Goal: Book appointment/travel/reservation

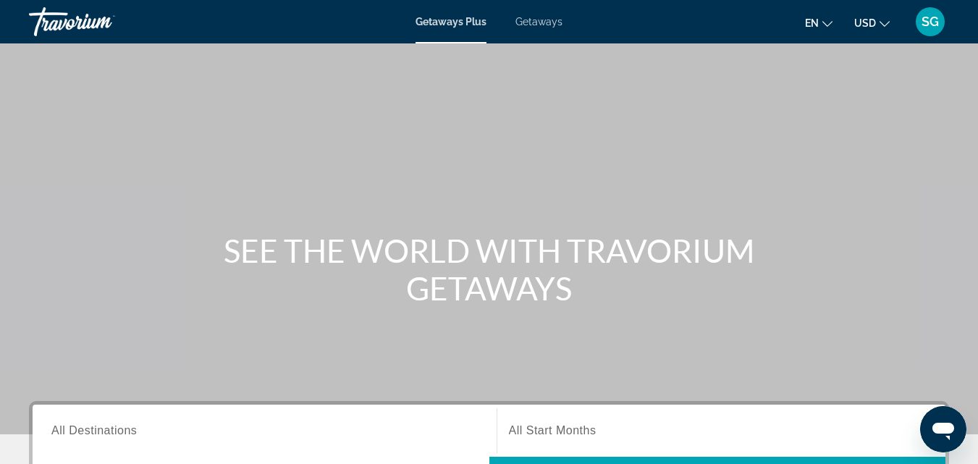
click at [542, 25] on span "Getaways" at bounding box center [539, 22] width 47 height 12
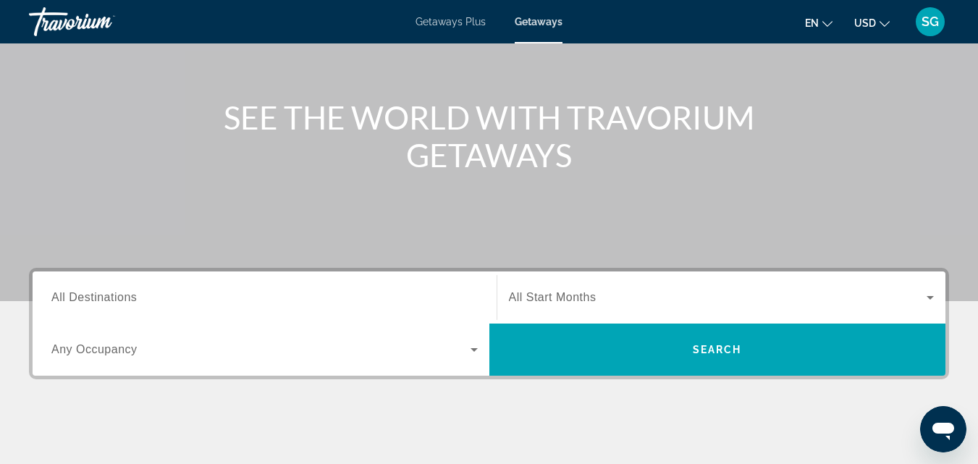
scroll to position [145, 0]
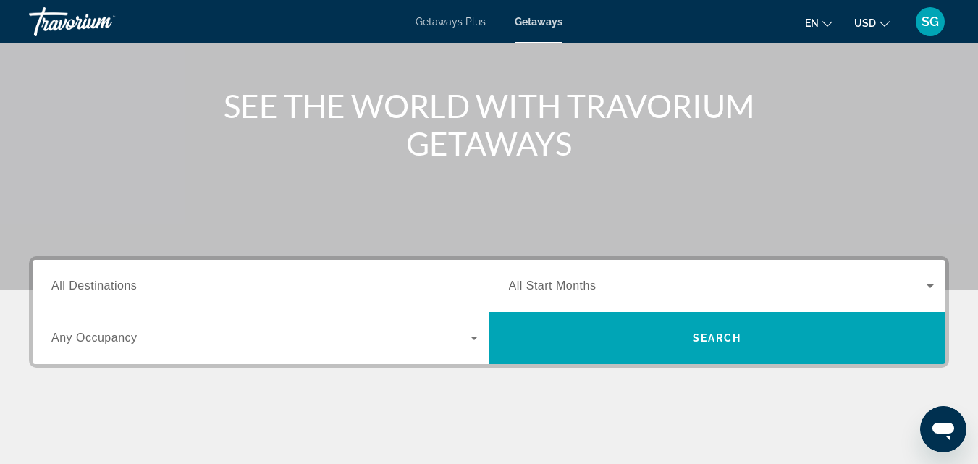
click at [96, 282] on span "All Destinations" at bounding box center [93, 286] width 85 height 12
click at [96, 282] on input "Destination All Destinations" at bounding box center [264, 286] width 427 height 17
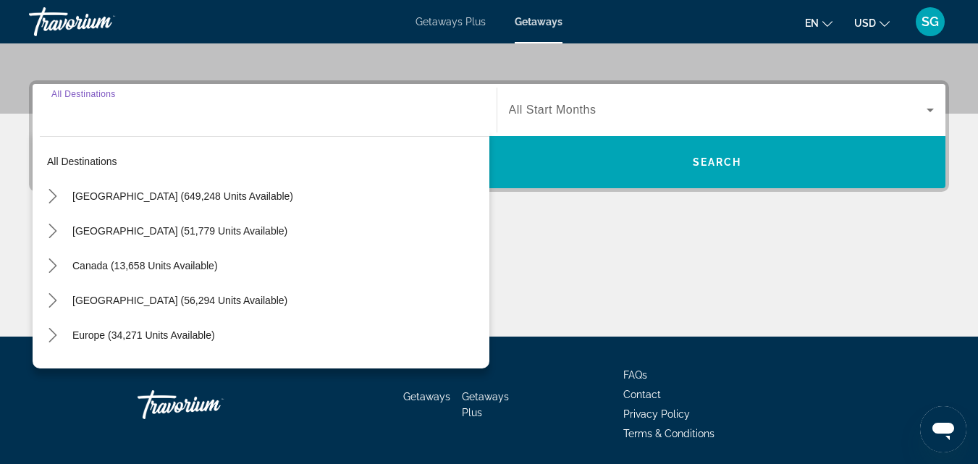
scroll to position [354, 0]
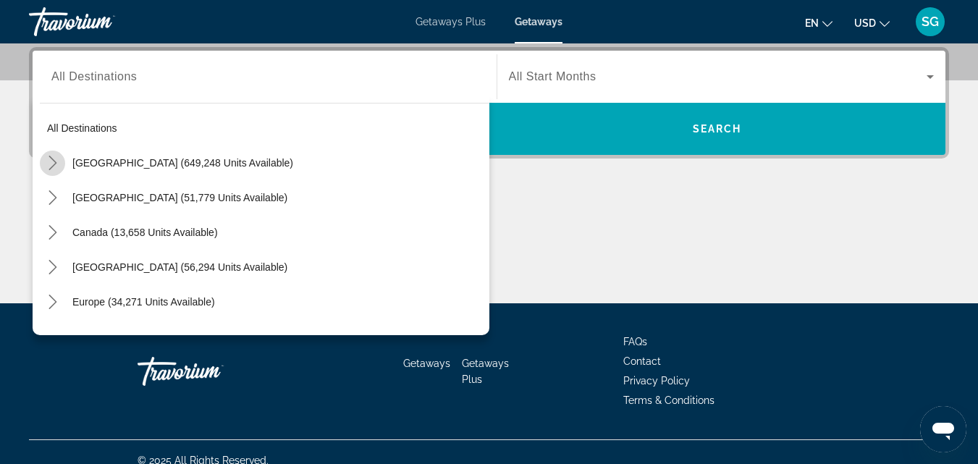
click at [49, 161] on icon "Toggle United States (649,248 units available) submenu" at bounding box center [53, 163] width 14 height 14
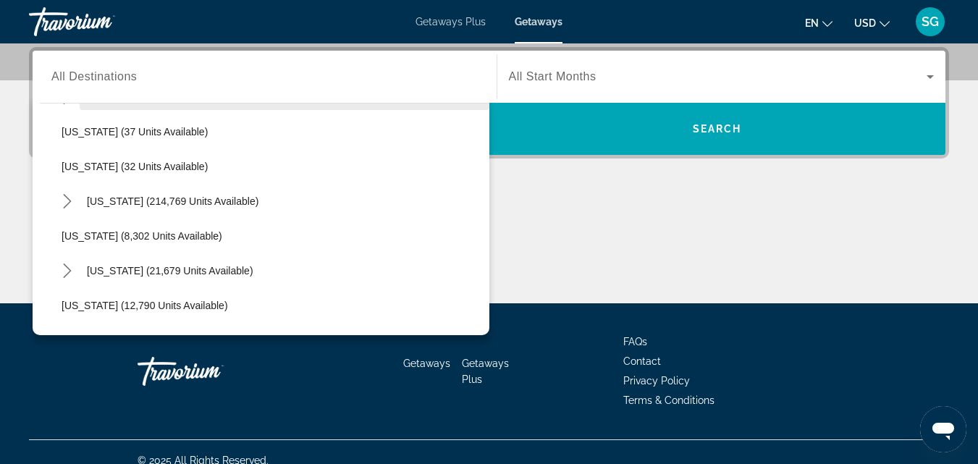
scroll to position [187, 0]
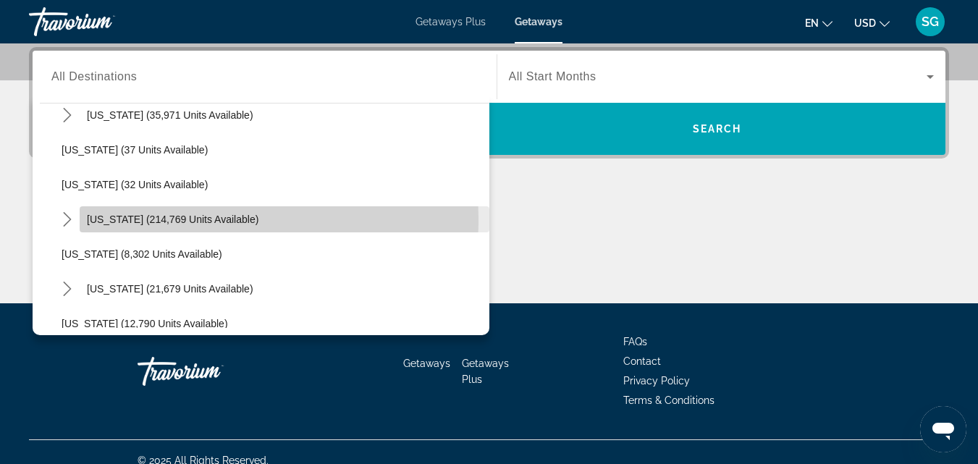
click at [122, 219] on span "[US_STATE] (214,769 units available)" at bounding box center [173, 220] width 172 height 12
type input "**********"
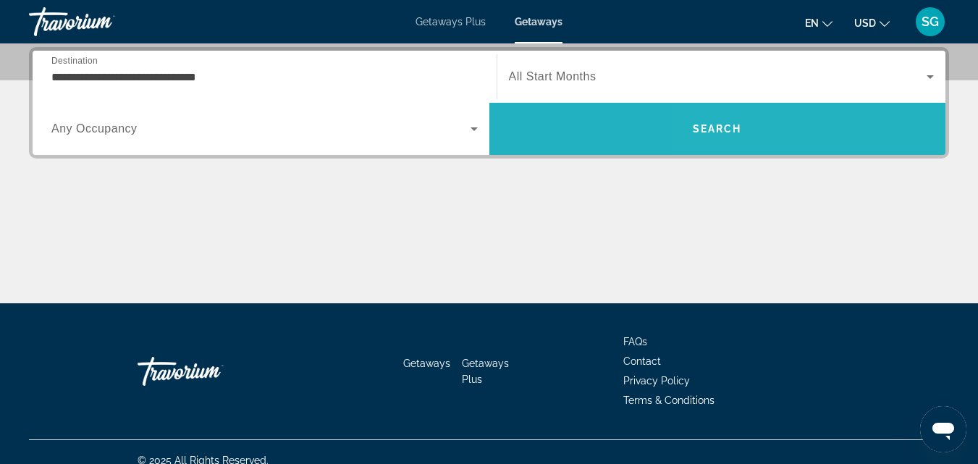
click at [784, 122] on span "Search" at bounding box center [718, 129] width 457 height 35
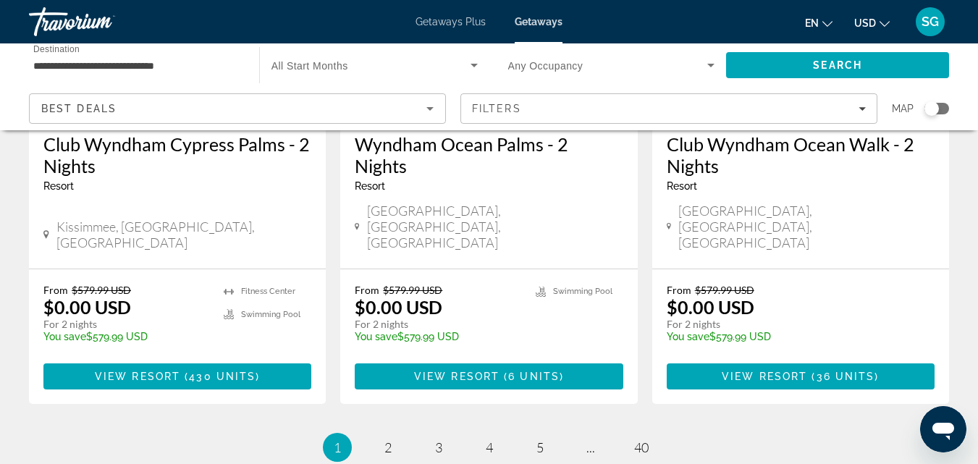
scroll to position [1955, 0]
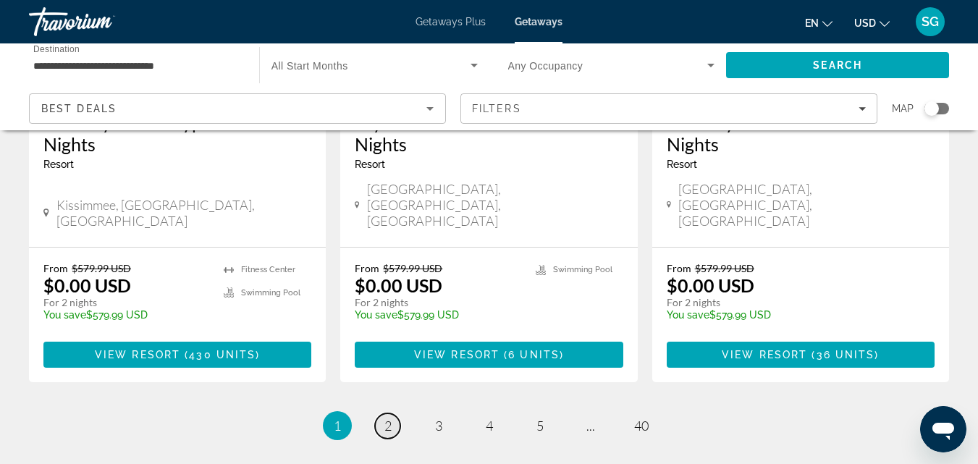
click at [387, 418] on span "2" at bounding box center [388, 426] width 7 height 16
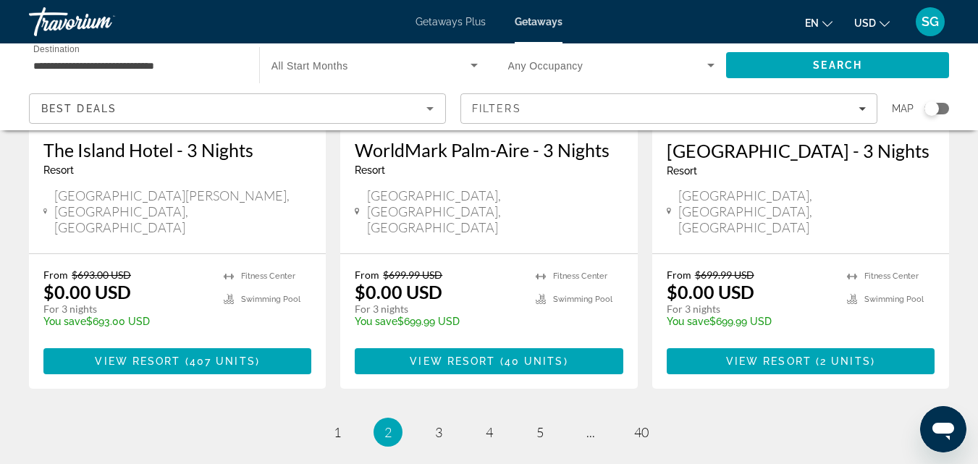
scroll to position [2010, 0]
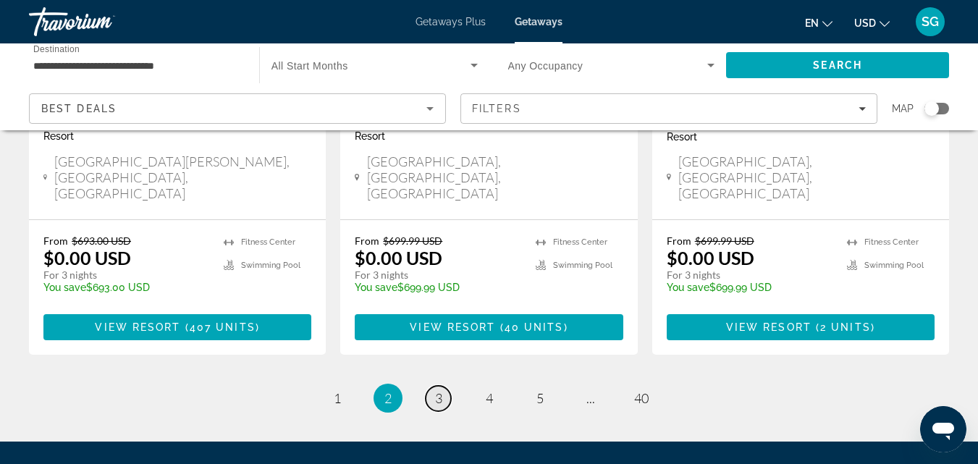
click at [440, 390] on span "3" at bounding box center [438, 398] width 7 height 16
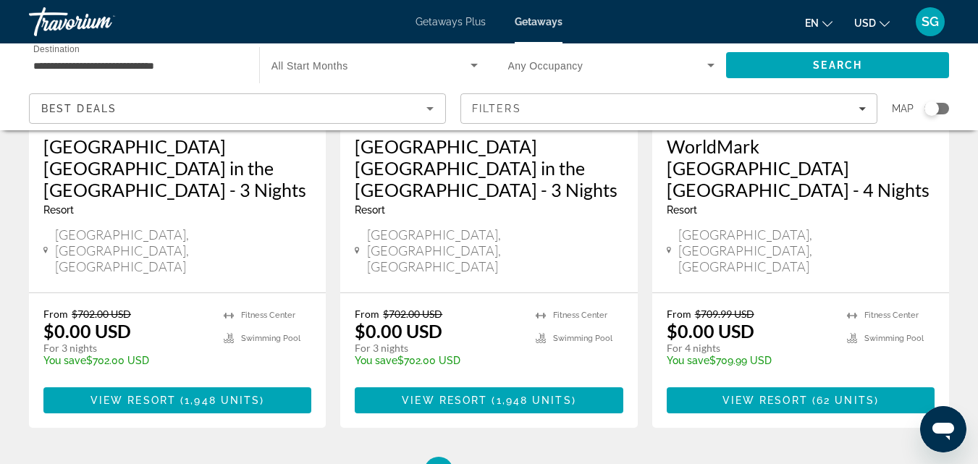
scroll to position [2028, 0]
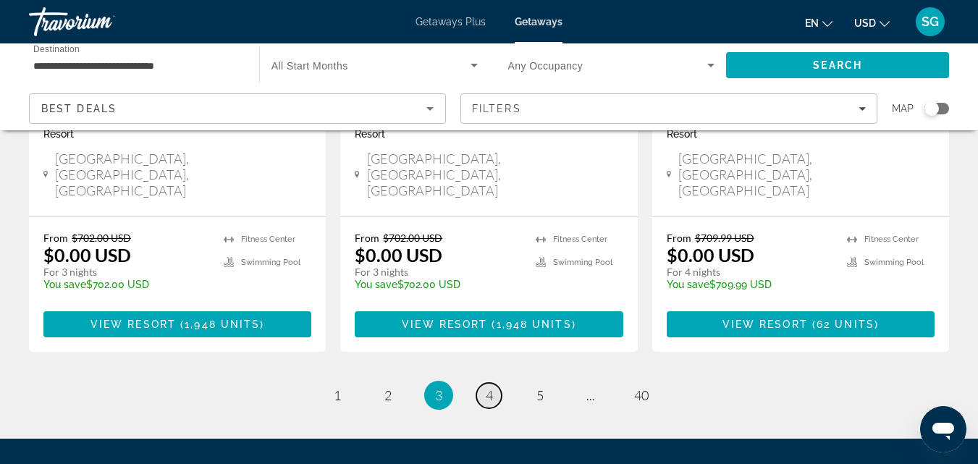
click at [487, 387] on span "4" at bounding box center [489, 395] width 7 height 16
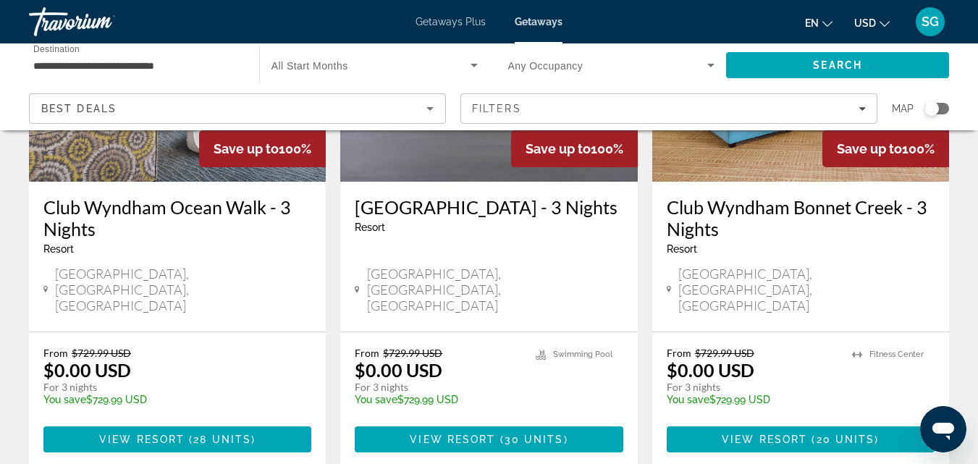
scroll to position [1883, 0]
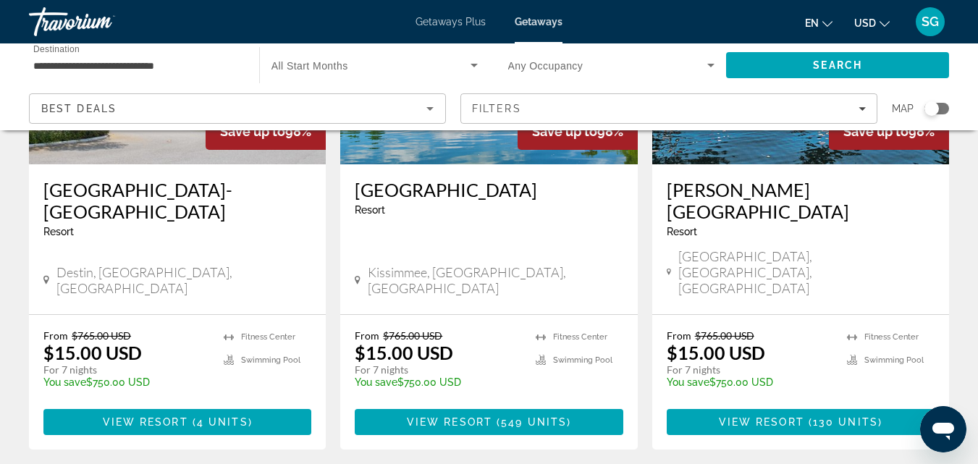
scroll to position [1955, 0]
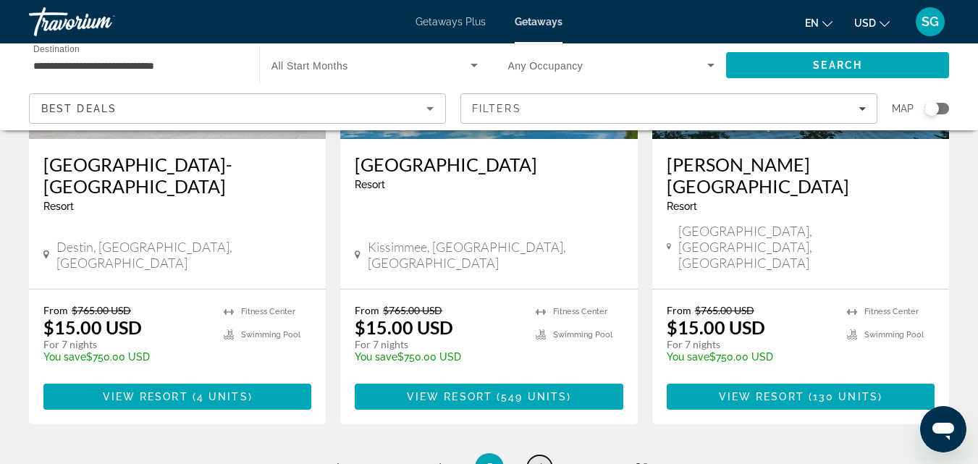
click at [540, 460] on span "6" at bounding box center [540, 468] width 7 height 16
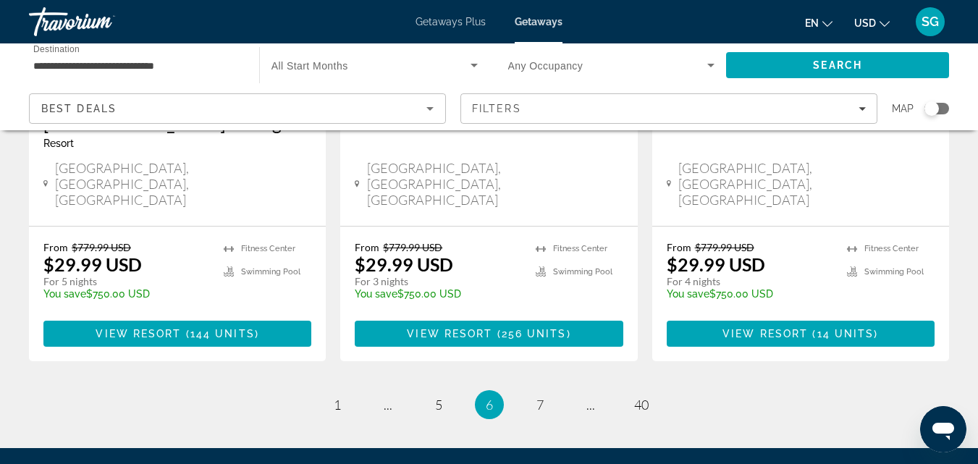
scroll to position [2010, 0]
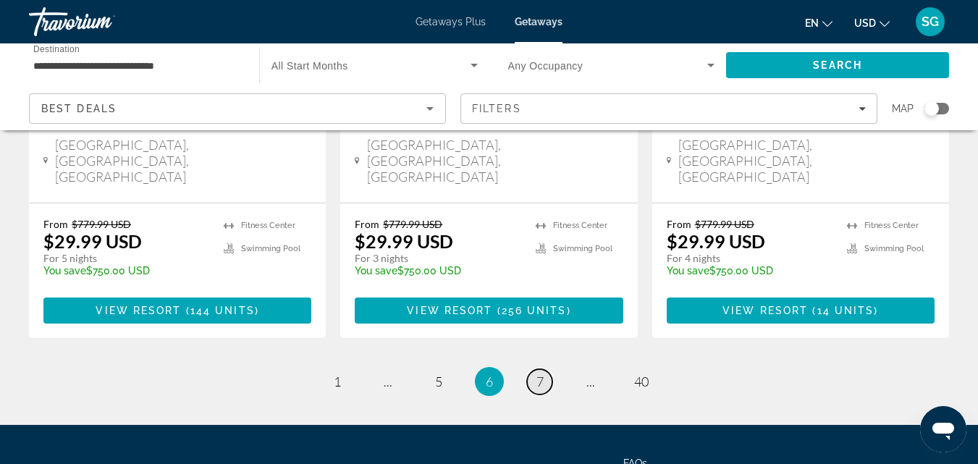
click at [543, 374] on span "7" at bounding box center [540, 382] width 7 height 16
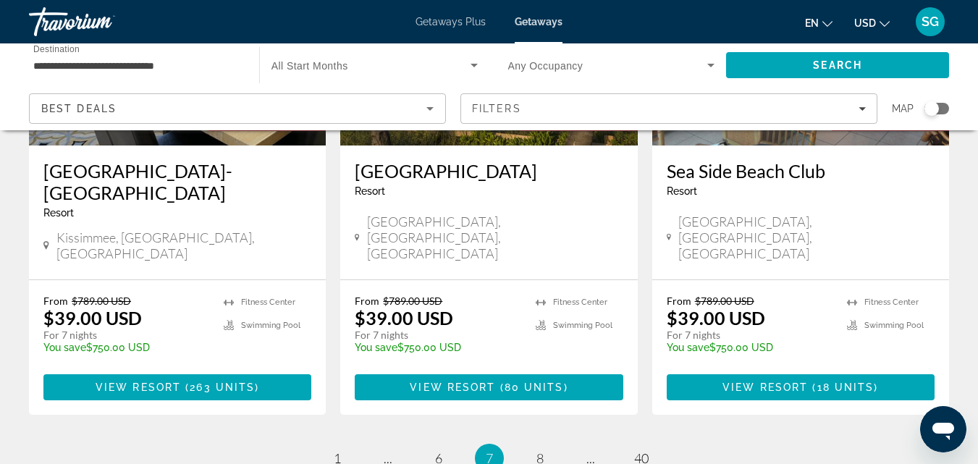
scroll to position [2009, 0]
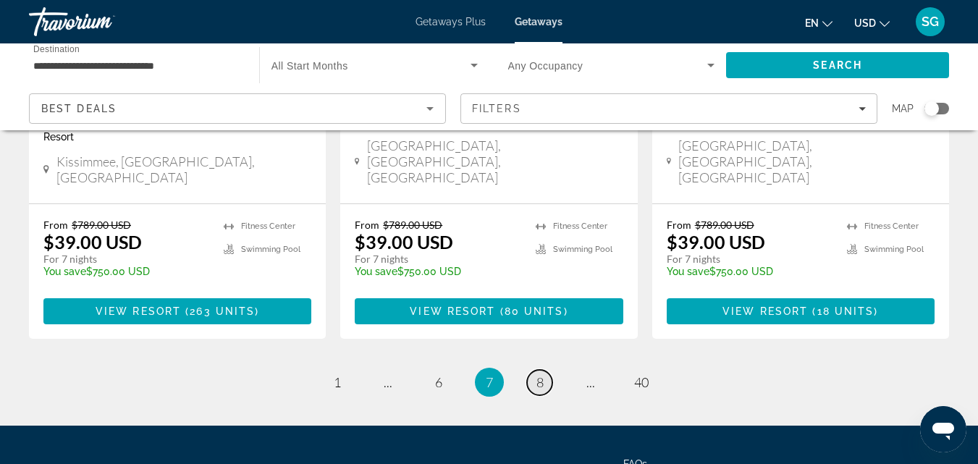
click at [544, 370] on link "page 8" at bounding box center [539, 382] width 25 height 25
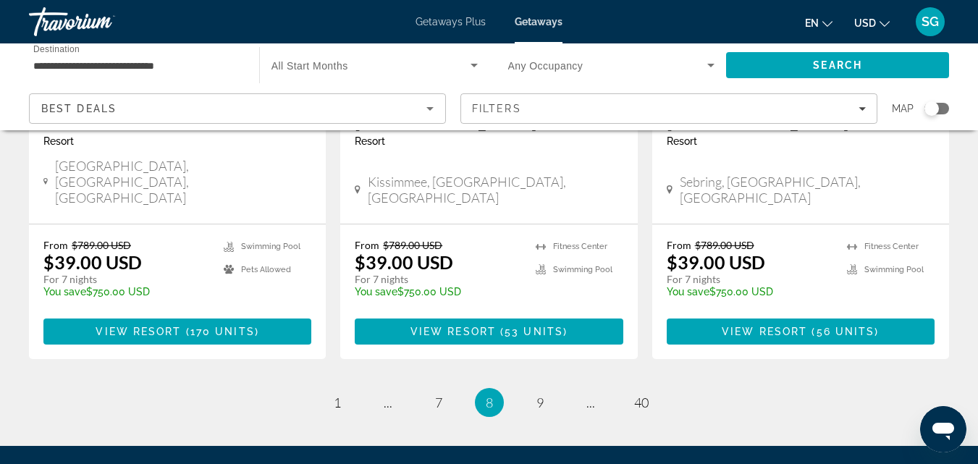
scroll to position [1944, 0]
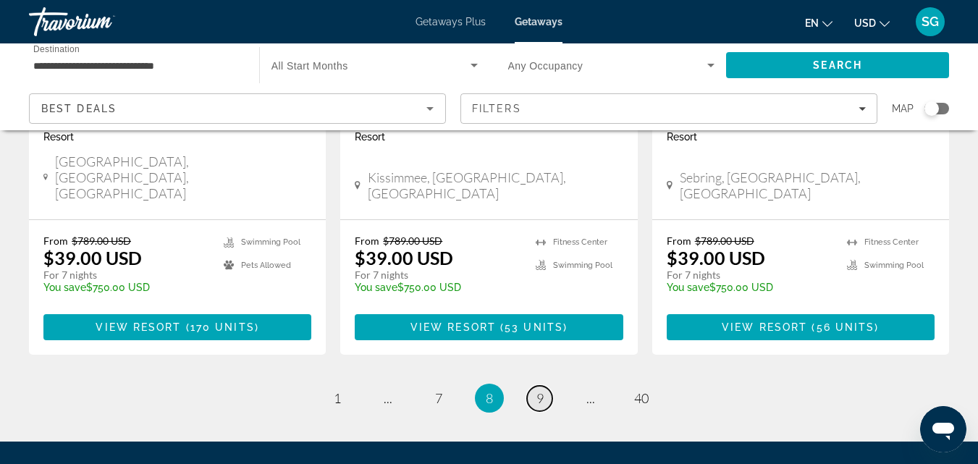
click at [537, 390] on span "9" at bounding box center [540, 398] width 7 height 16
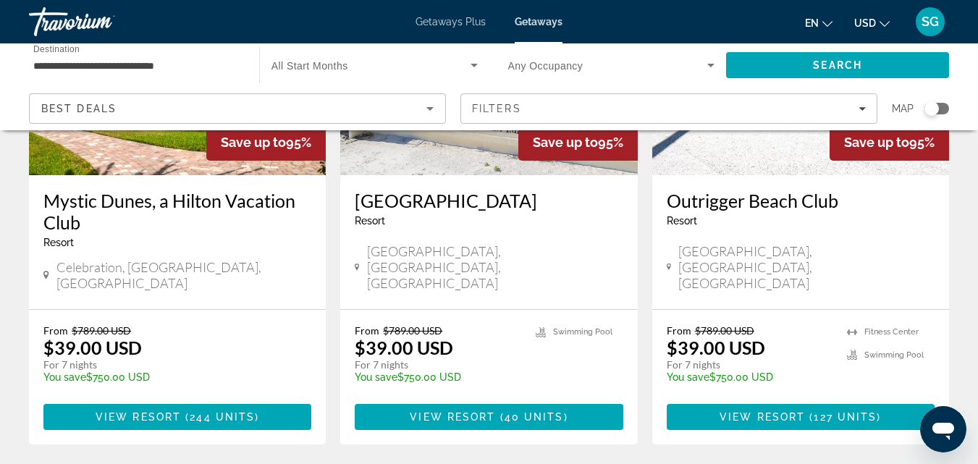
scroll to position [1883, 0]
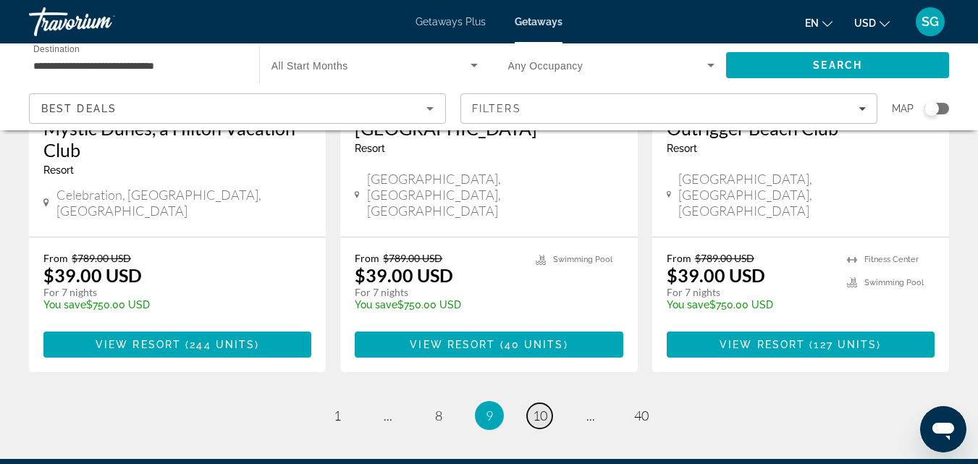
click at [537, 408] on span "10" at bounding box center [540, 416] width 14 height 16
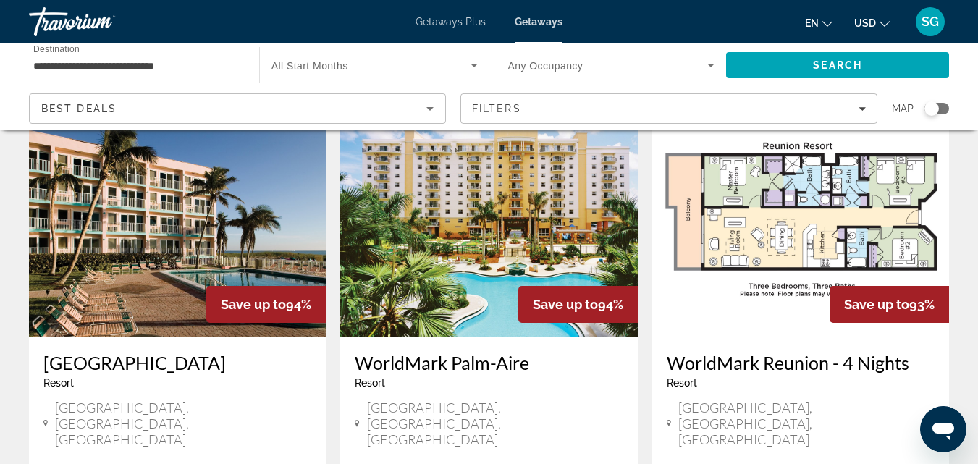
scroll to position [1842, 0]
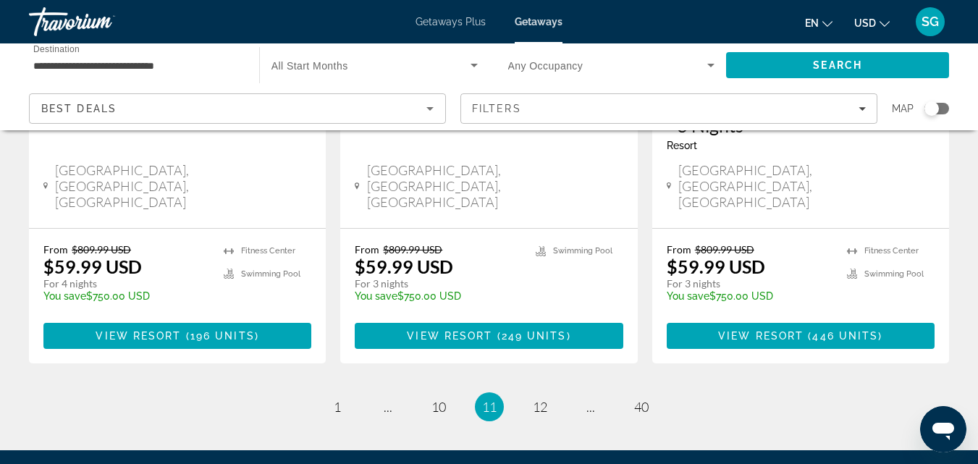
scroll to position [2009, 0]
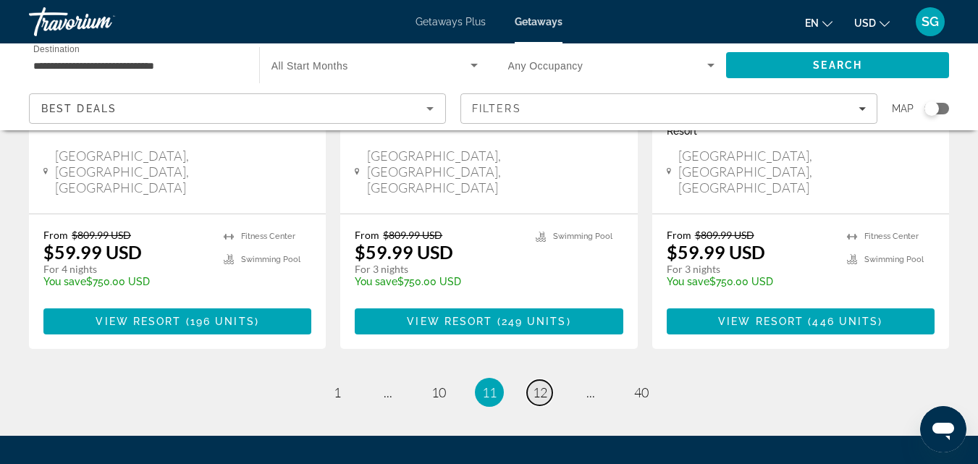
click at [542, 385] on span "12" at bounding box center [540, 393] width 14 height 16
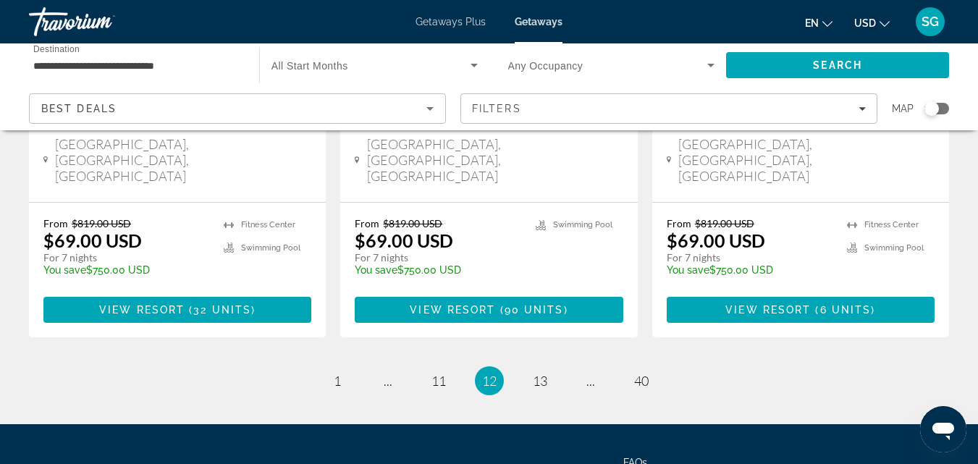
scroll to position [1965, 0]
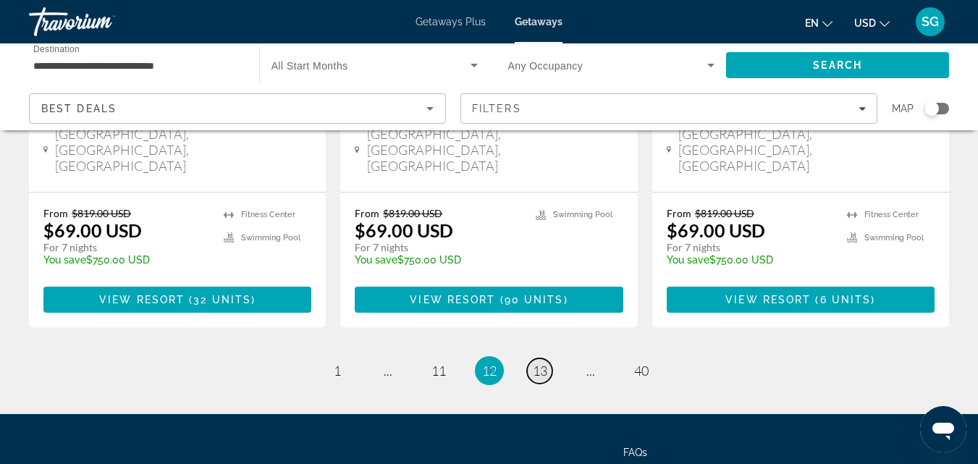
click at [541, 363] on span "13" at bounding box center [540, 371] width 14 height 16
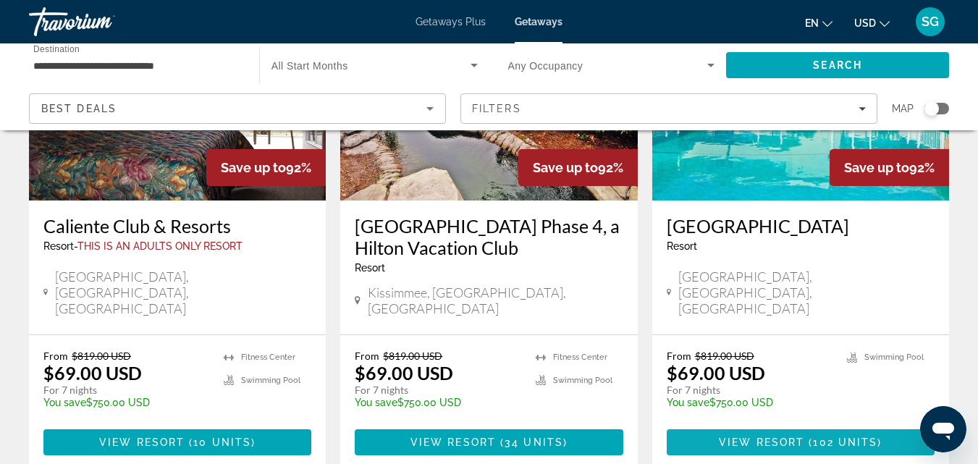
scroll to position [1883, 0]
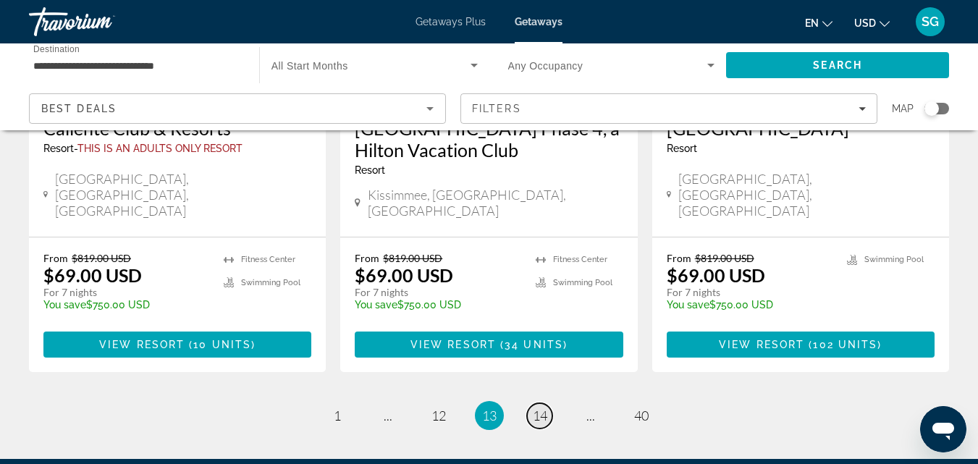
click at [539, 408] on span "14" at bounding box center [540, 416] width 14 height 16
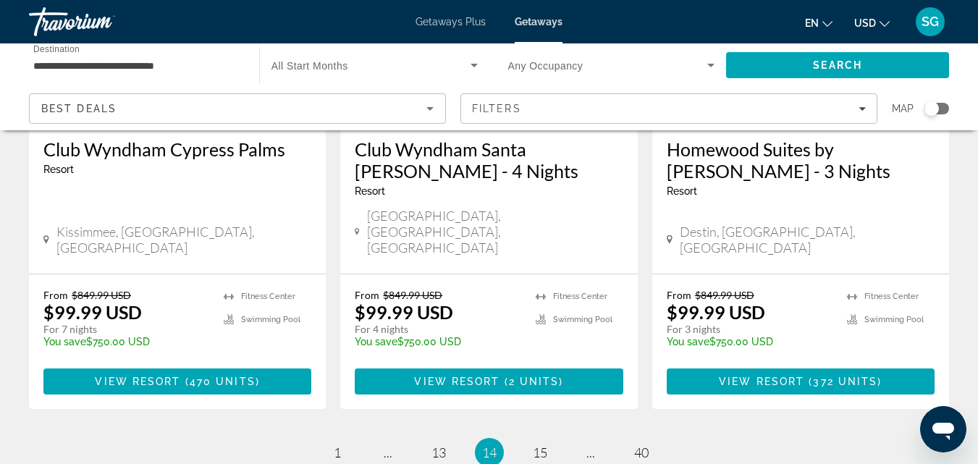
scroll to position [2010, 0]
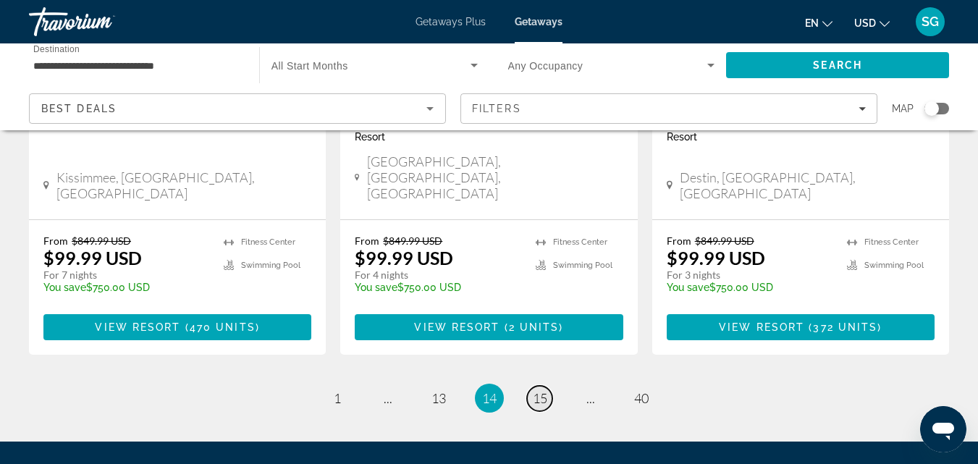
click at [547, 386] on link "page 15" at bounding box center [539, 398] width 25 height 25
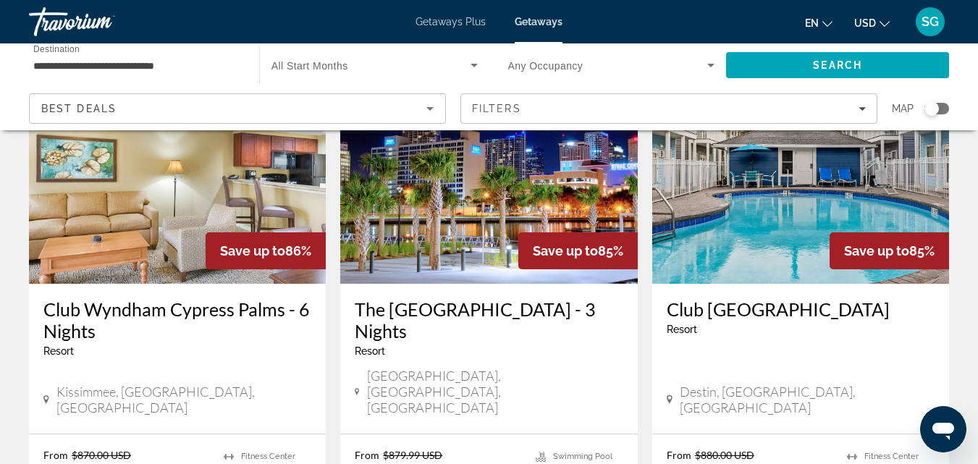
scroll to position [1955, 0]
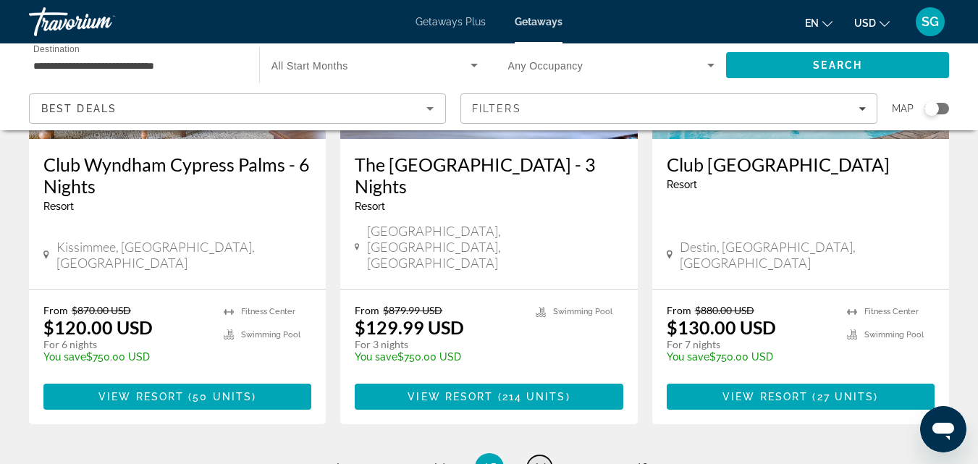
click at [534, 460] on span "16" at bounding box center [540, 468] width 14 height 16
